Goal: Information Seeking & Learning: Understand process/instructions

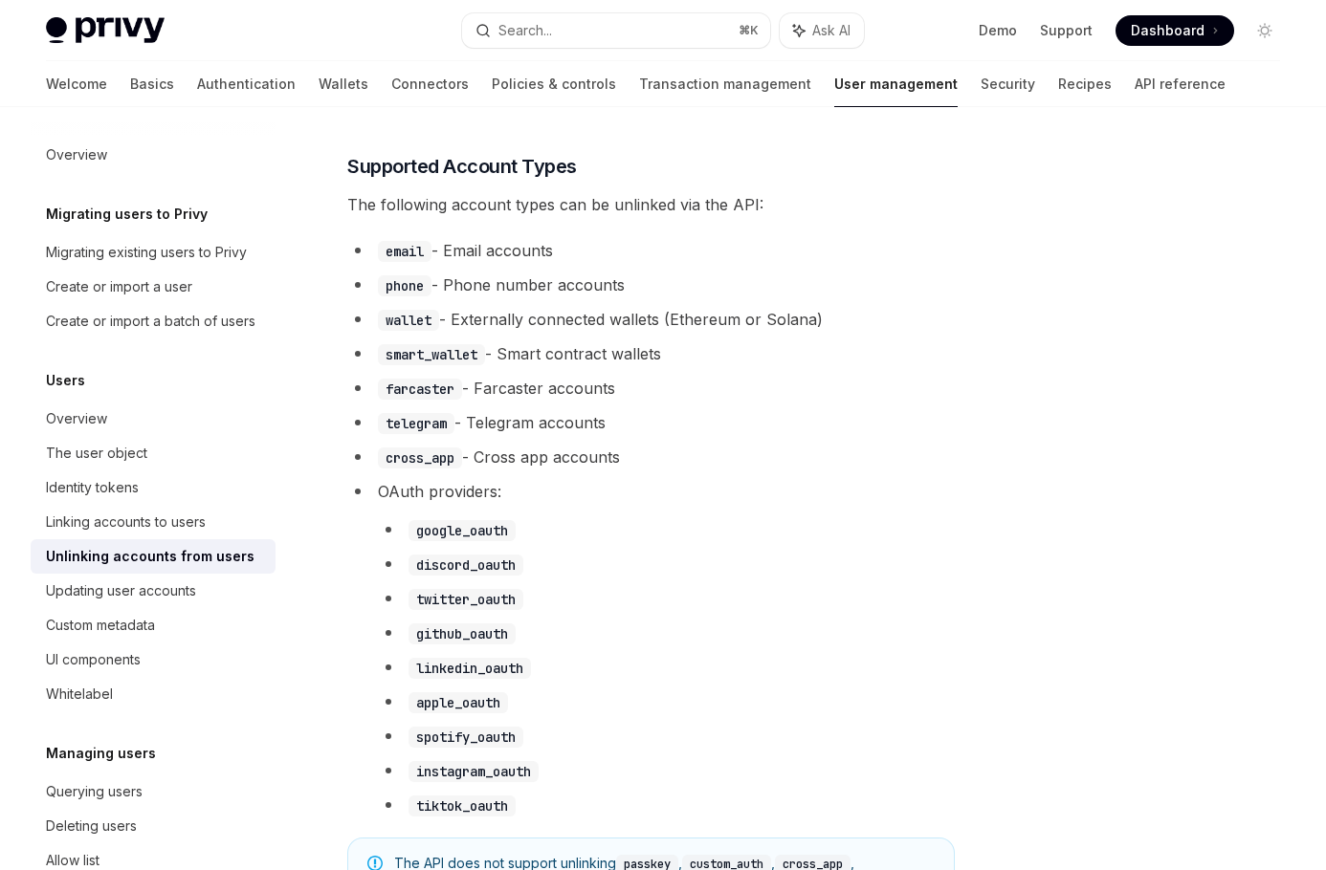
scroll to position [785, 0]
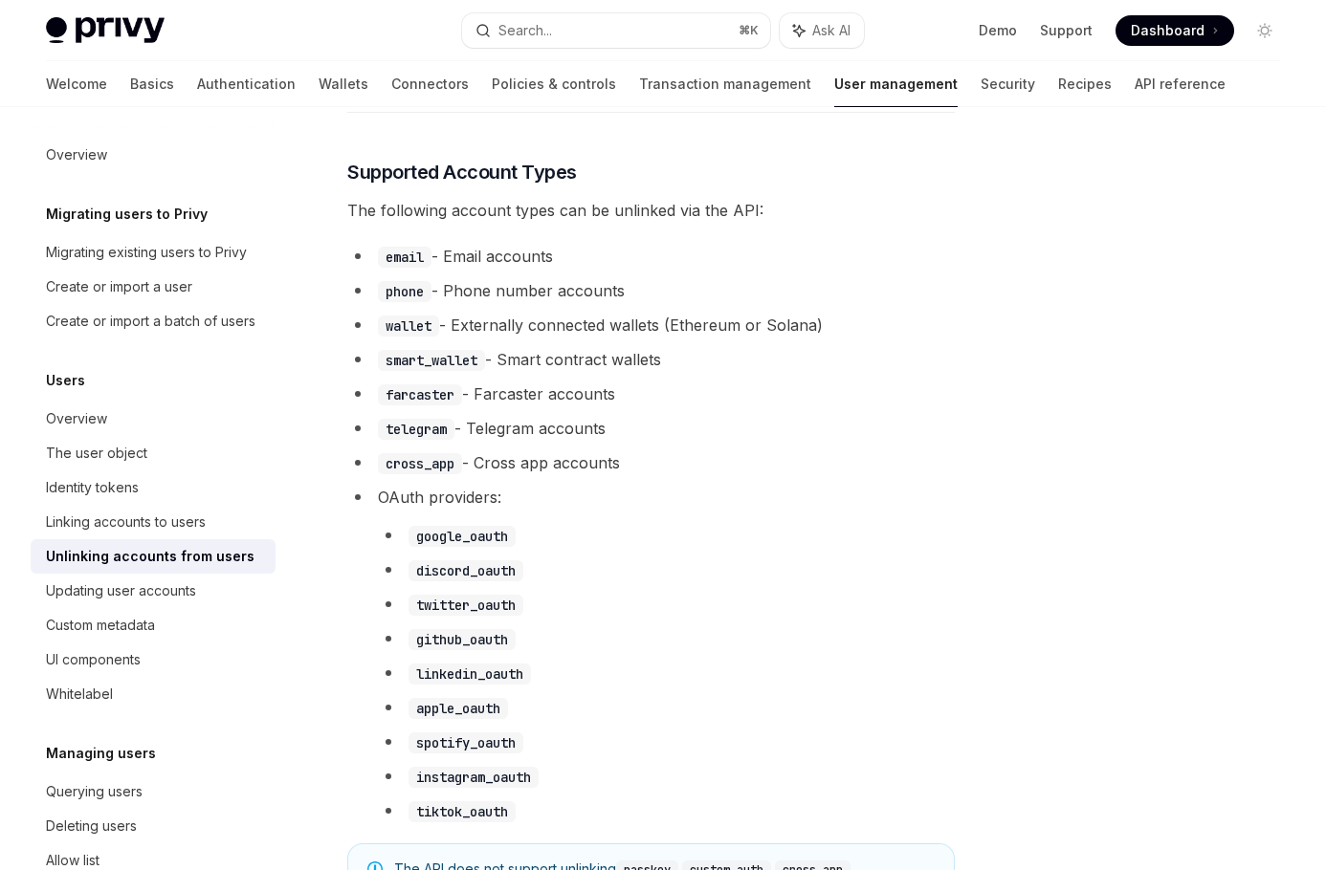
drag, startPoint x: 347, startPoint y: 171, endPoint x: 646, endPoint y: 437, distance: 400.4
click at [646, 437] on div "Make a POST request to: Copy Ask AI [URL][DOMAIN_NAME] <privy-app-id>/users/unl…" at bounding box center [650, 587] width 607 height 1751
copy div "The following account types can be unlinked via the API: email - Email accounts…"
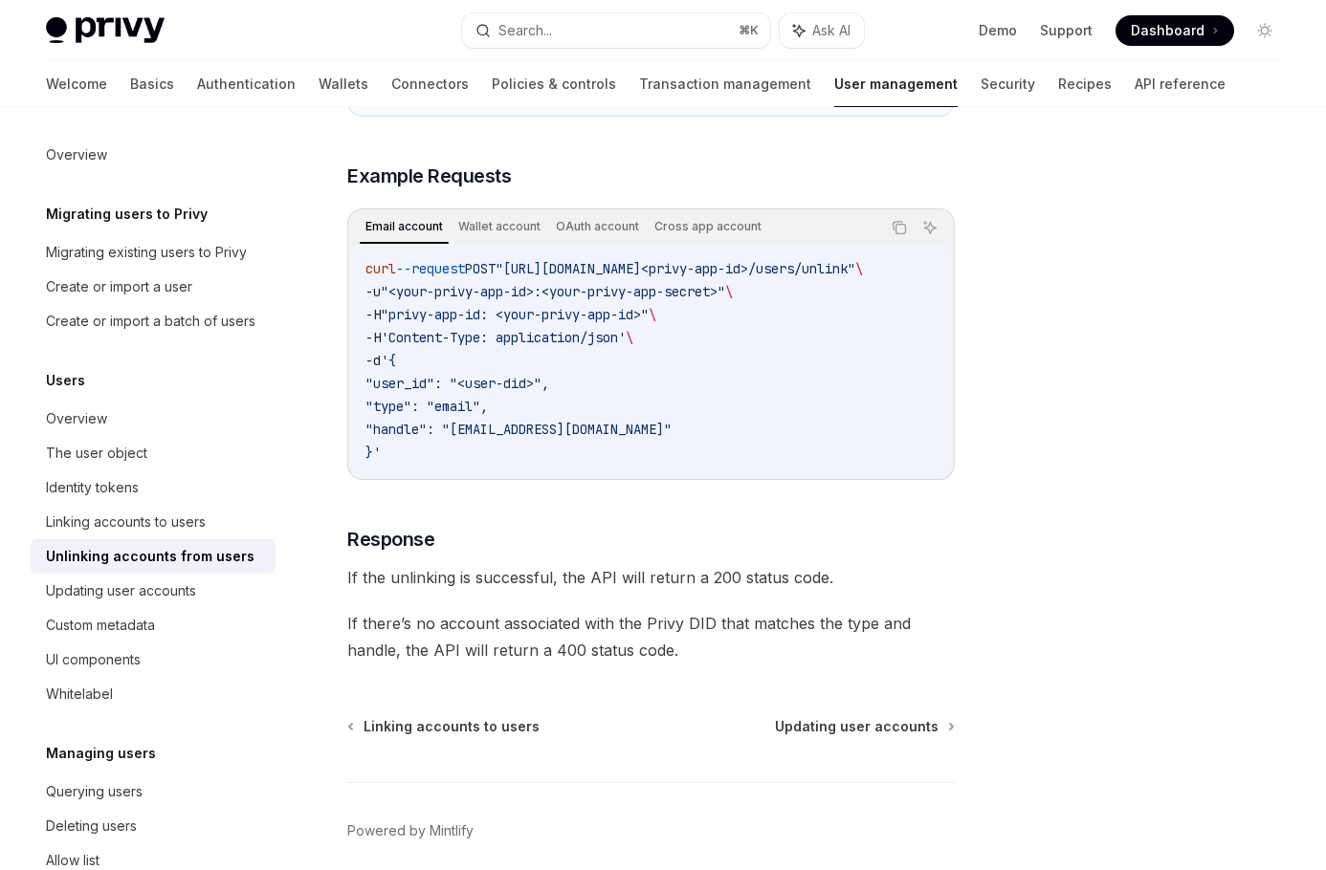
scroll to position [1634, 0]
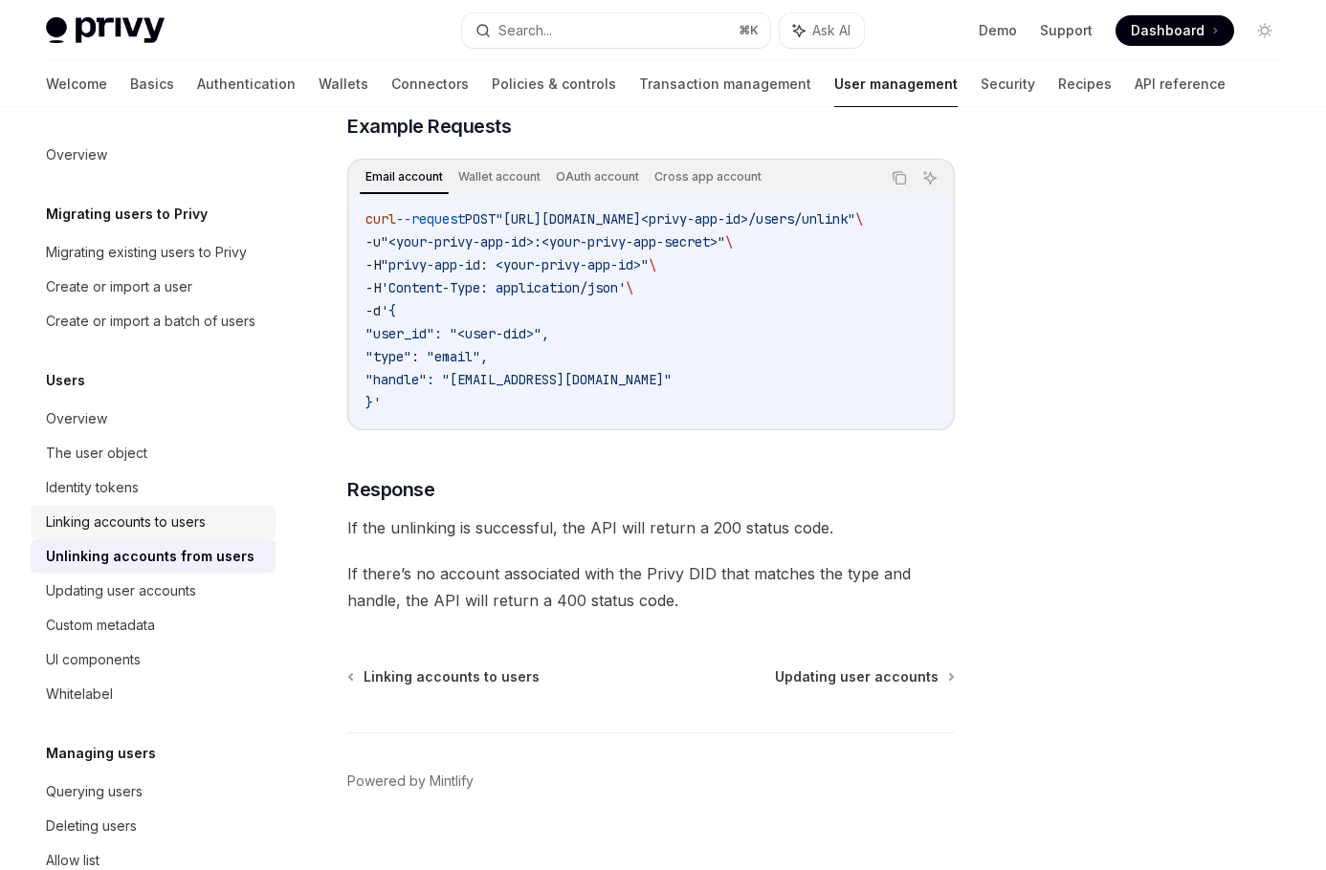
click at [184, 526] on div "Linking accounts to users" at bounding box center [126, 522] width 160 height 23
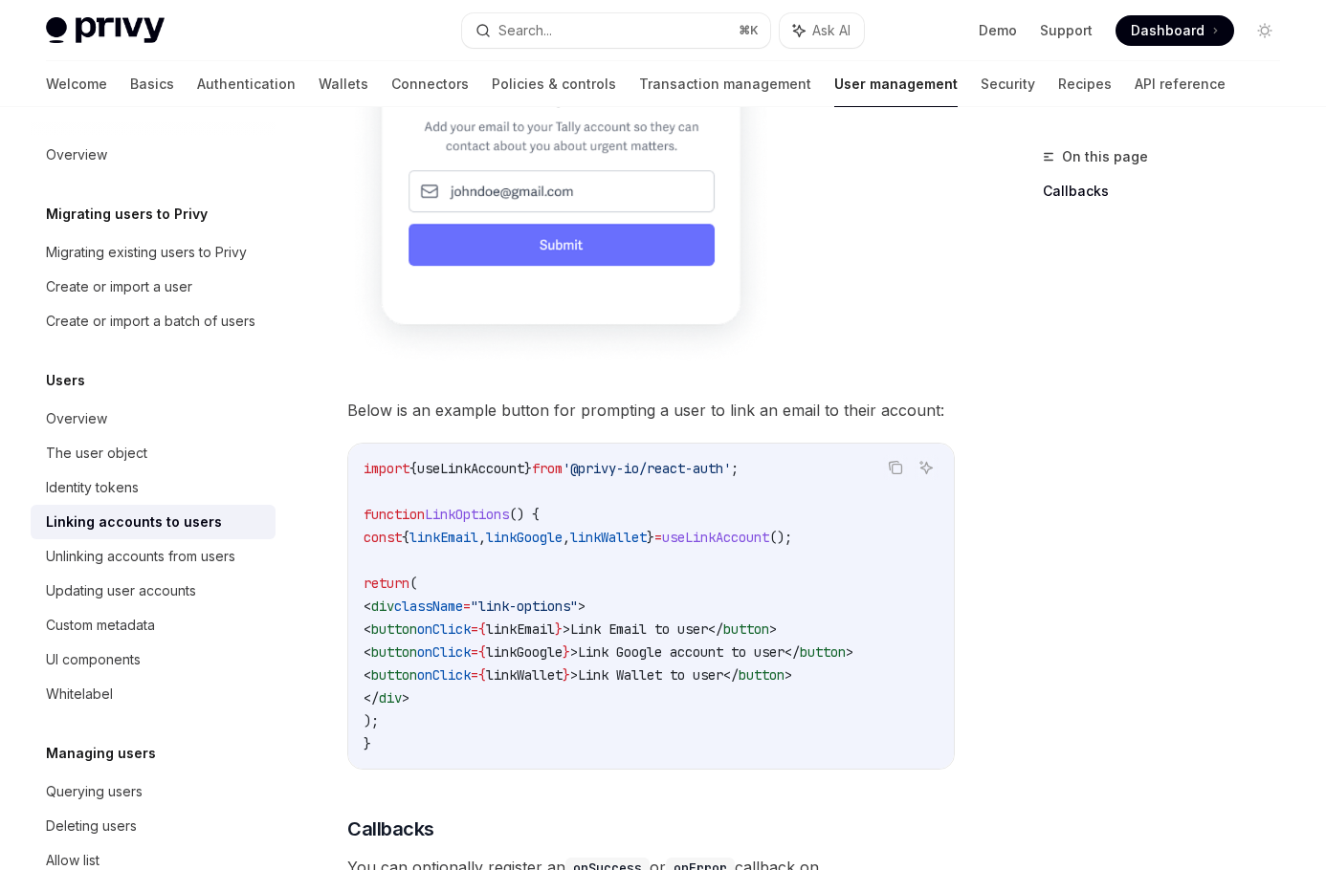
scroll to position [1371, 0]
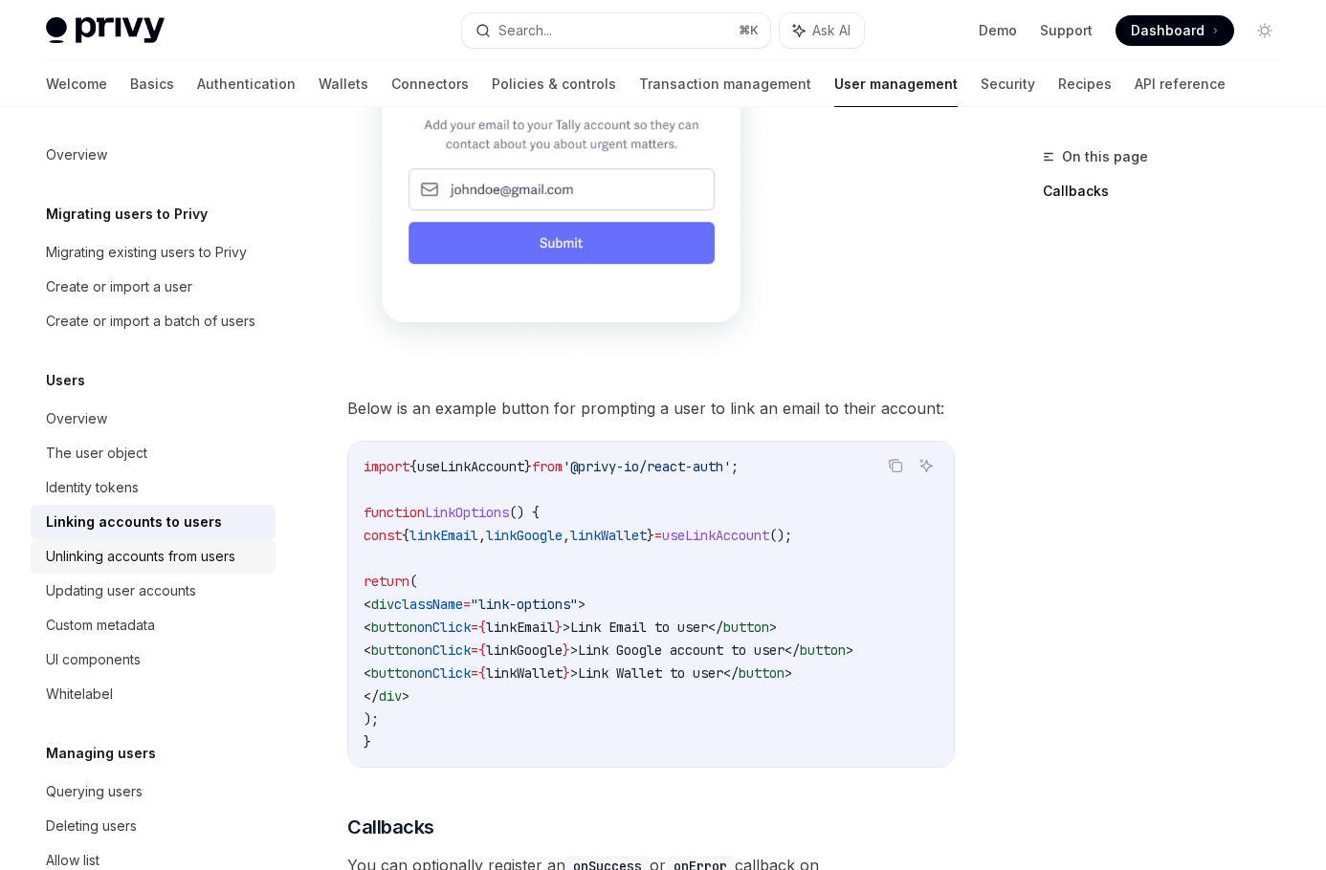
click at [186, 562] on div "Unlinking accounts from users" at bounding box center [140, 556] width 189 height 23
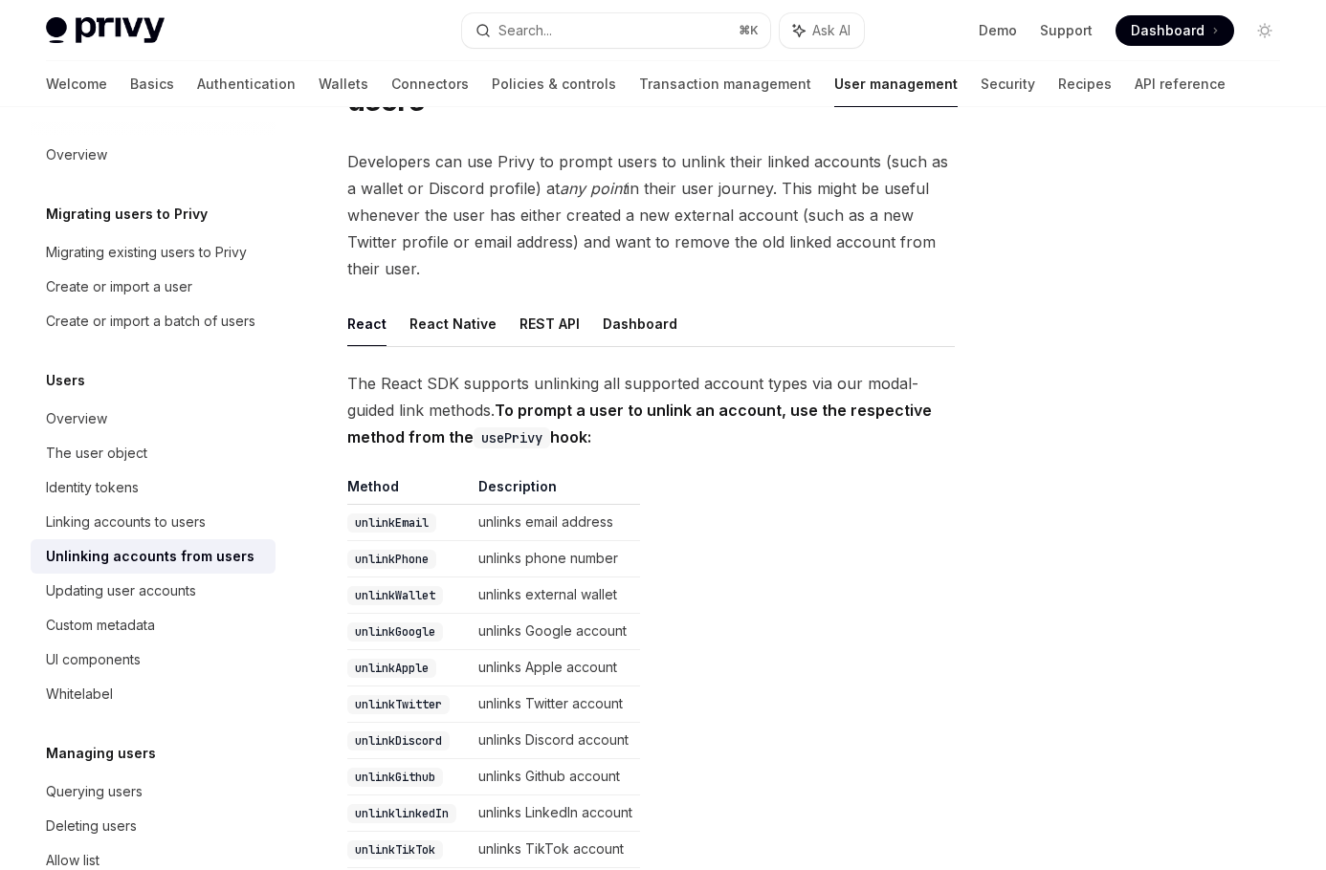
scroll to position [128, 0]
click at [544, 300] on button "REST API" at bounding box center [549, 322] width 60 height 45
type textarea "*"
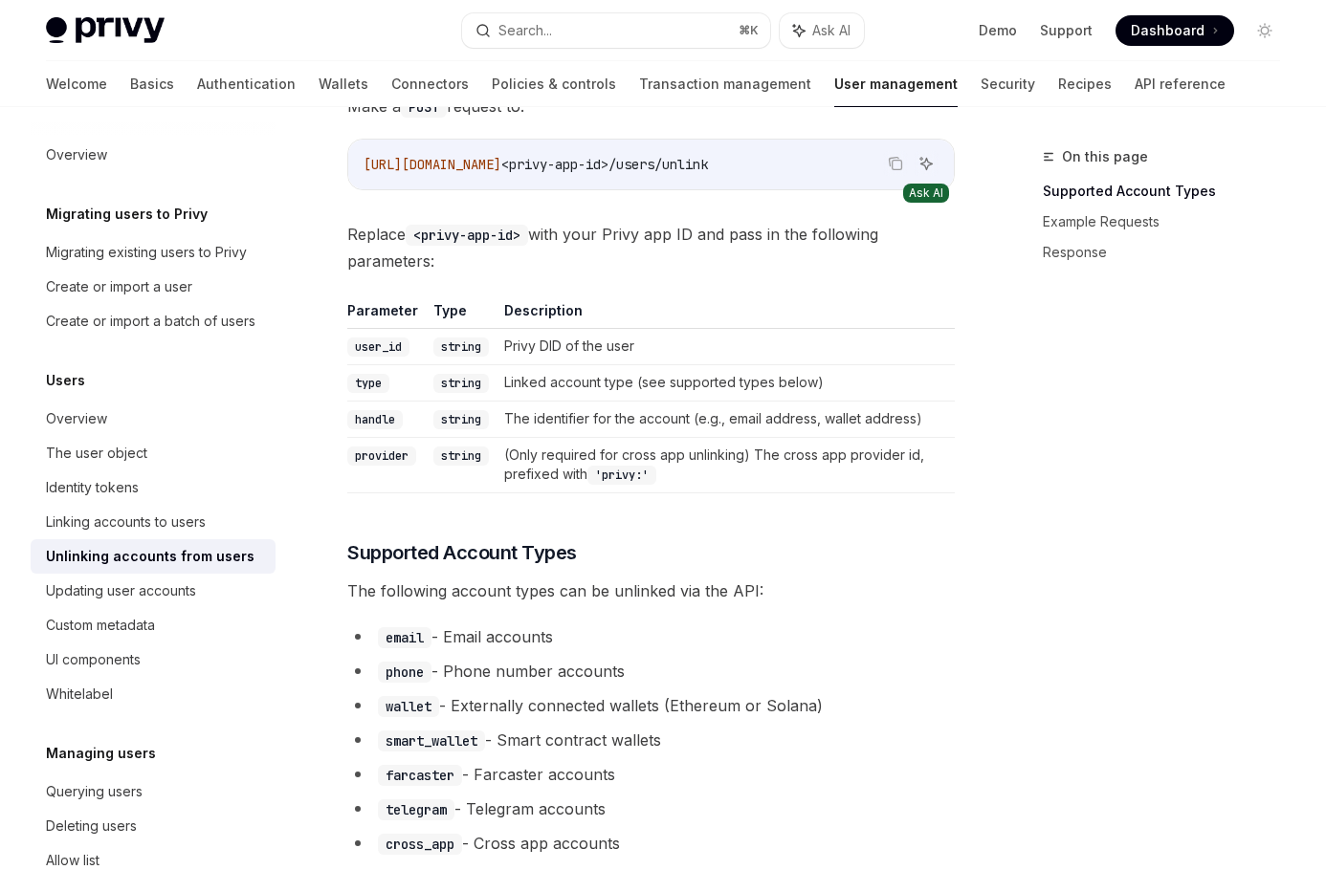
scroll to position [450, 0]
